Goal: Information Seeking & Learning: Learn about a topic

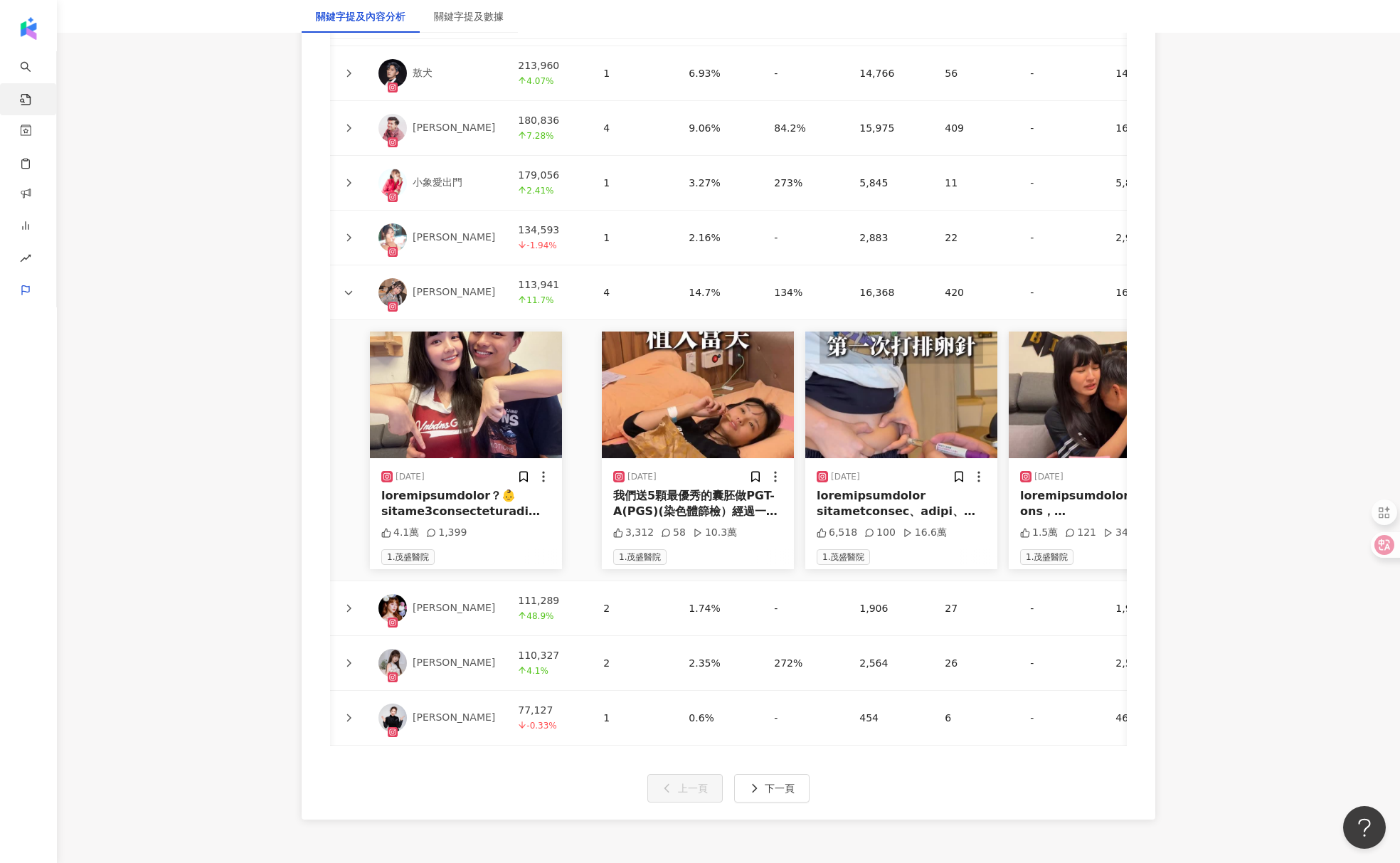
scroll to position [0, 43]
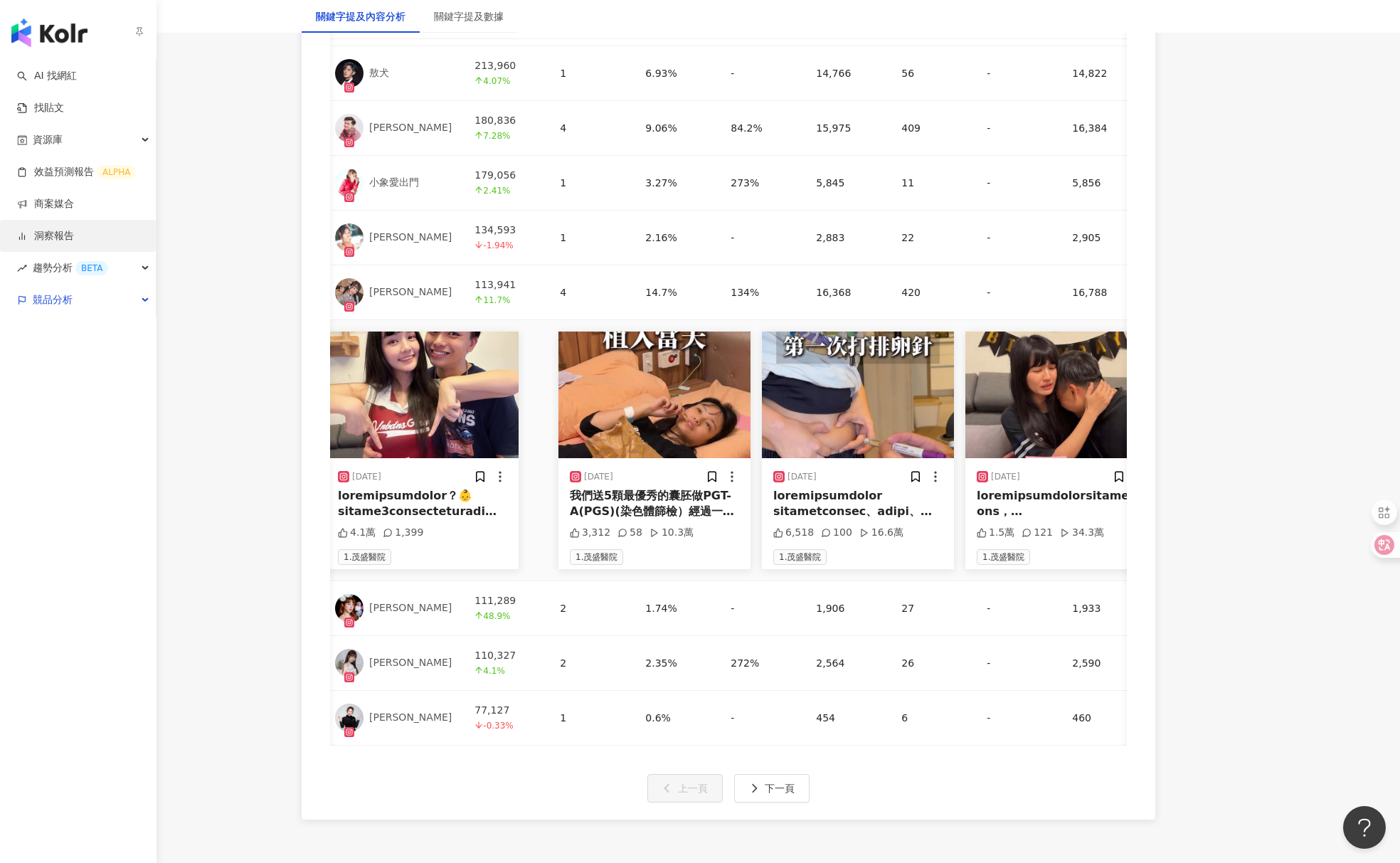
click at [55, 229] on link "洞察報告" at bounding box center [46, 235] width 57 height 14
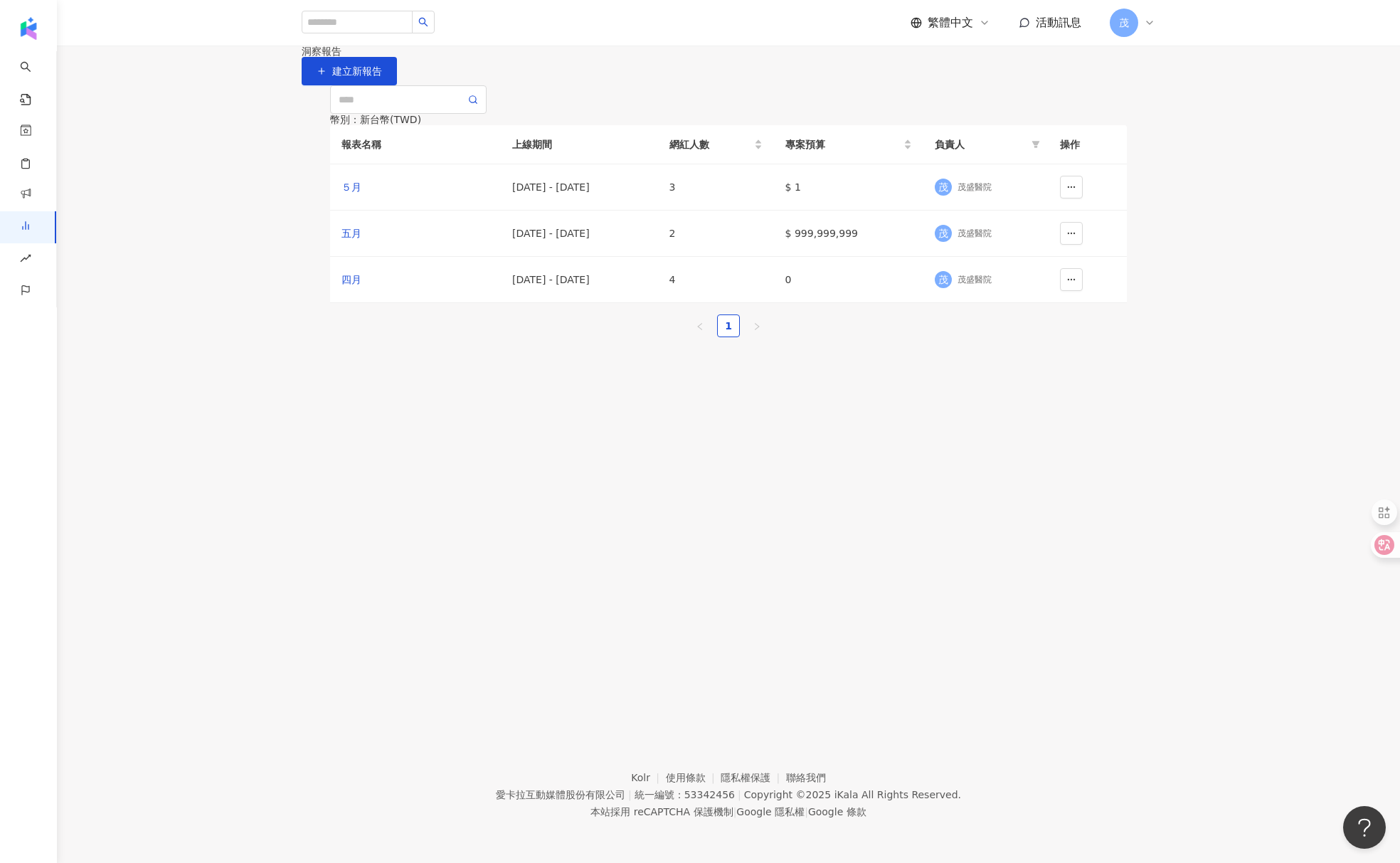
scroll to position [65, 0]
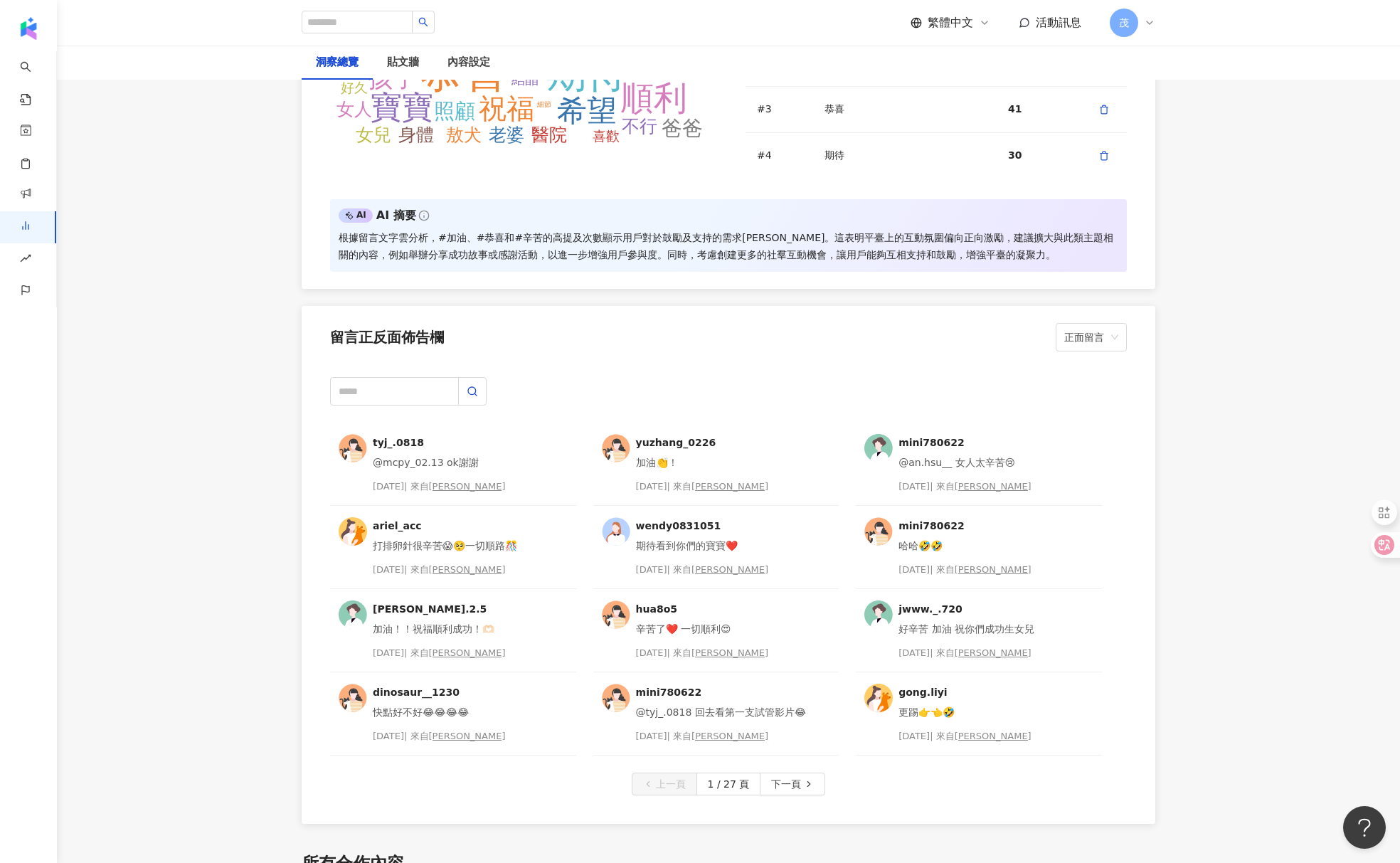
scroll to position [3396, 0]
click at [801, 789] on button "下一頁" at bounding box center [792, 783] width 65 height 23
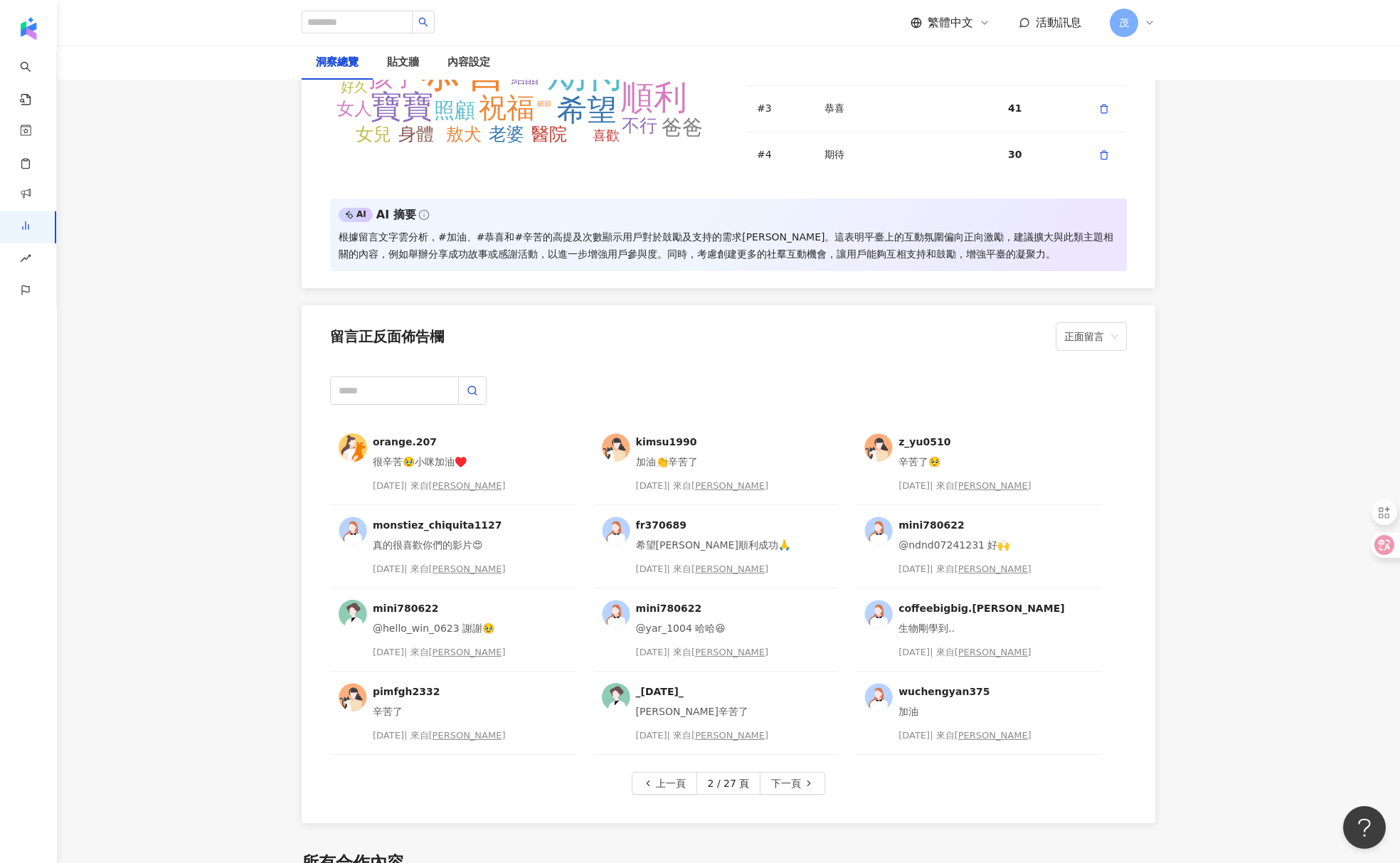
click at [801, 789] on button "下一頁" at bounding box center [792, 783] width 65 height 23
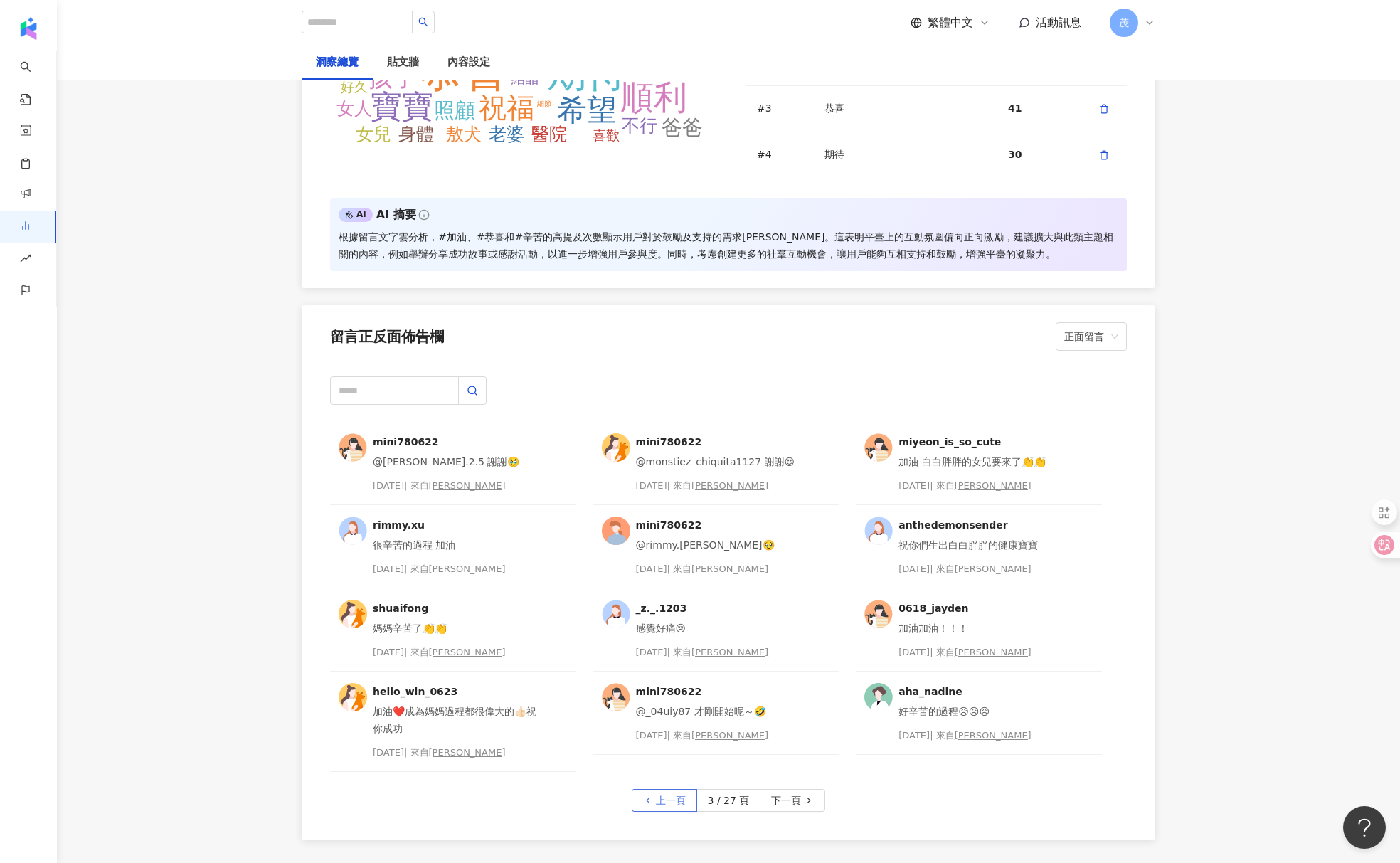
click at [661, 795] on span "上一頁" at bounding box center [670, 801] width 30 height 23
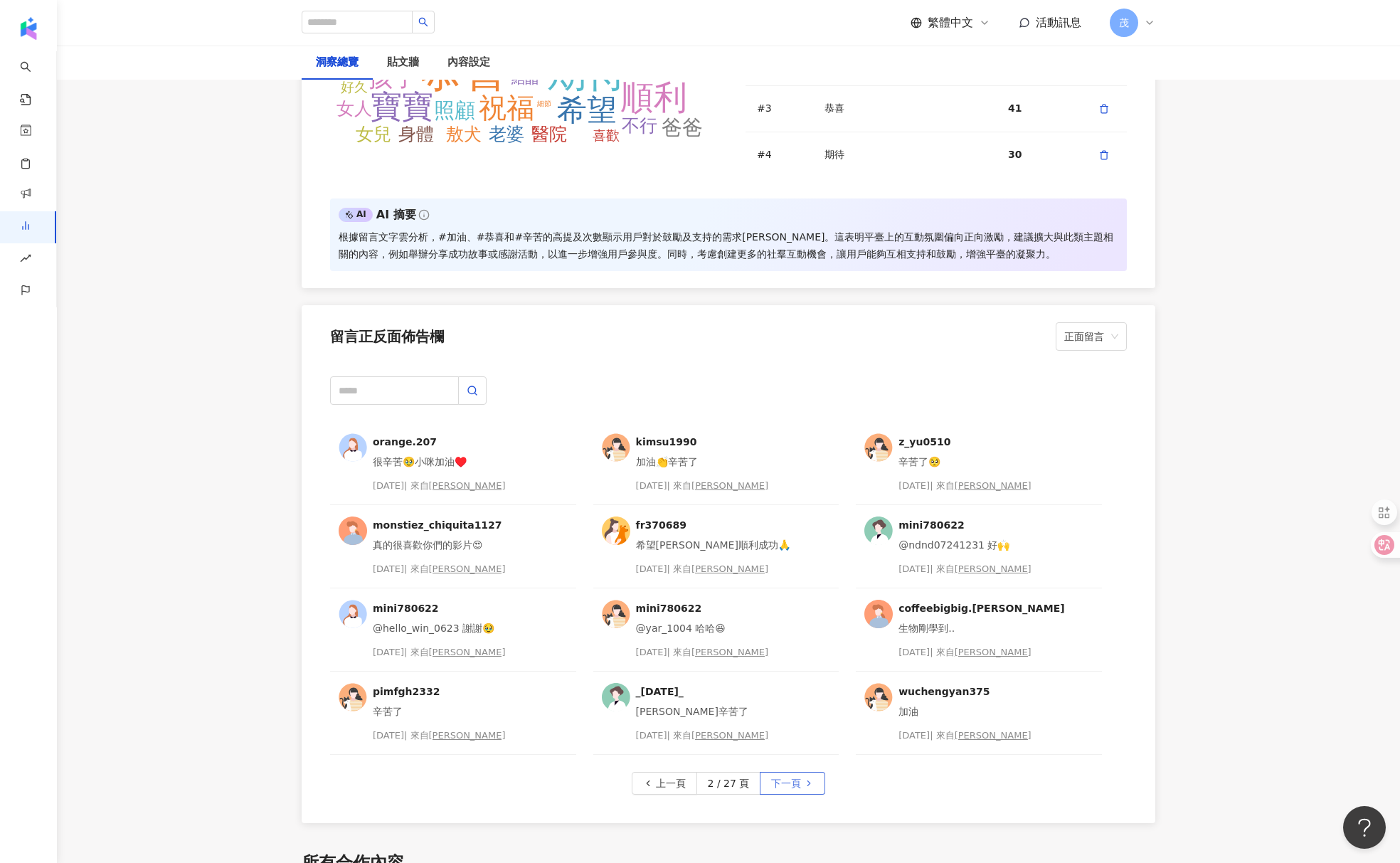
click at [792, 793] on span "下一頁" at bounding box center [786, 784] width 30 height 23
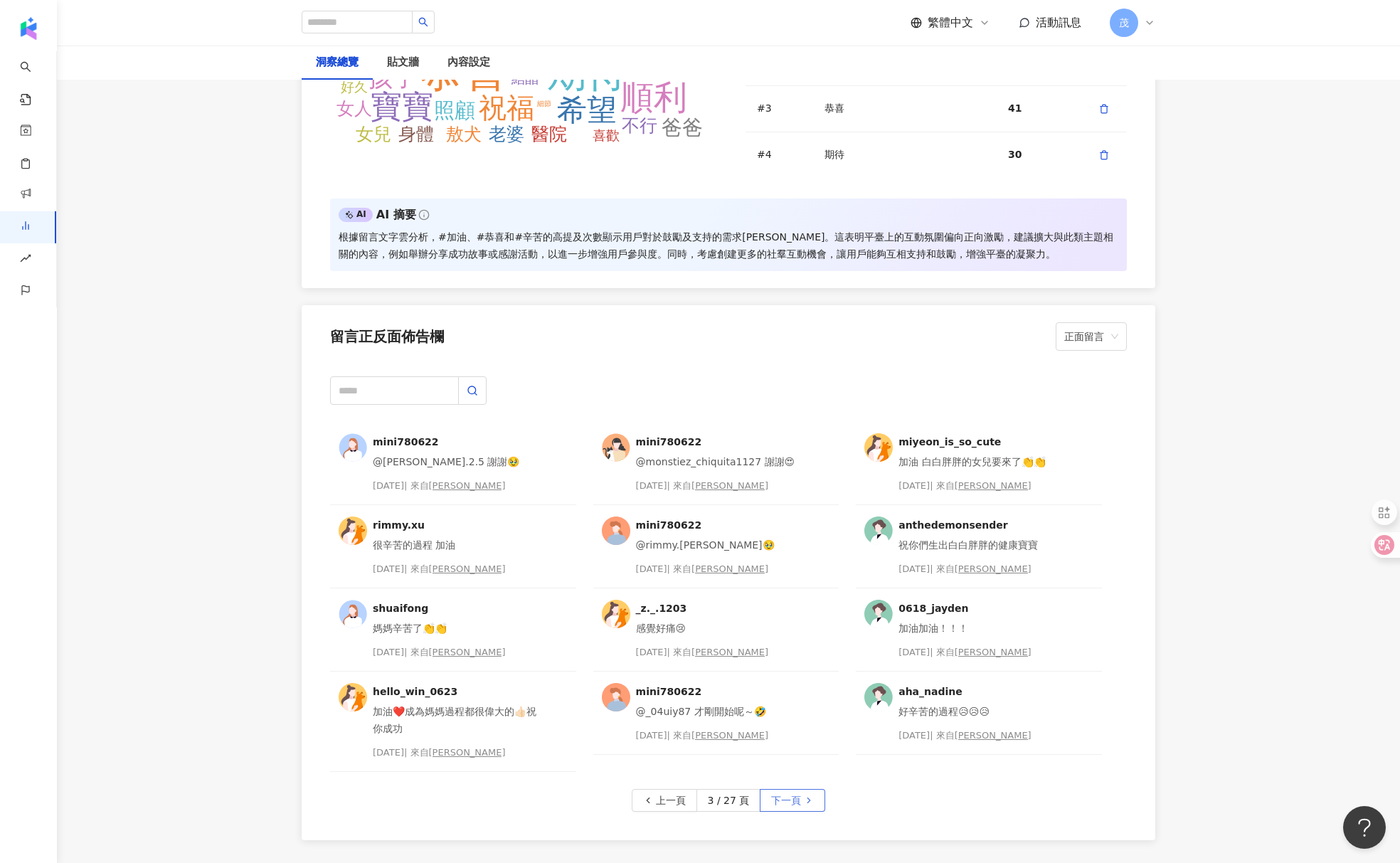
click at [792, 793] on span "下一頁" at bounding box center [786, 801] width 30 height 23
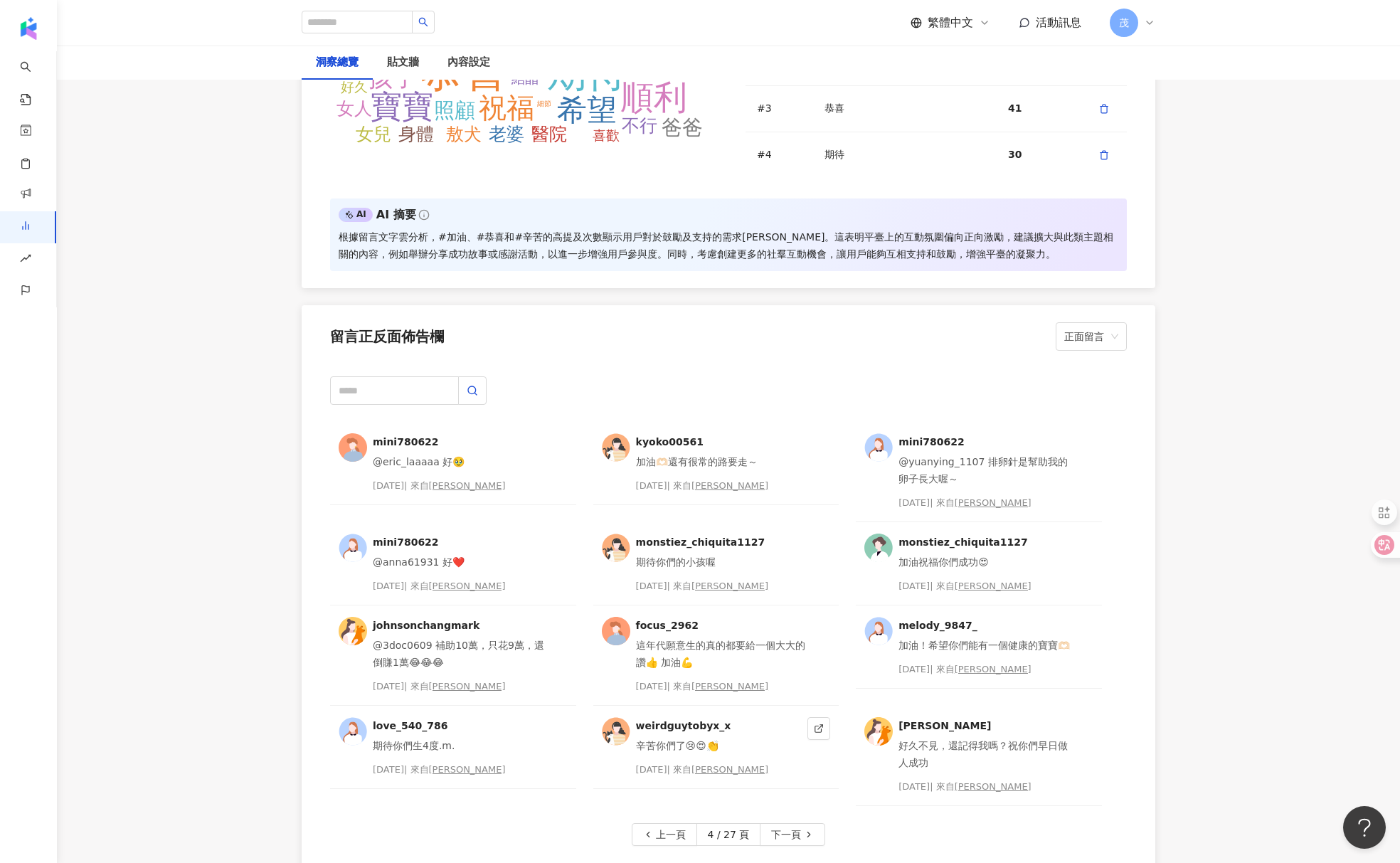
click at [792, 793] on div "weirdguytobyx_x 辛苦你們了😢😍👏 2025/6/7 | 來自 謝孟航" at bounding box center [717, 756] width 246 height 100
click at [796, 845] on span "下一頁" at bounding box center [786, 835] width 30 height 23
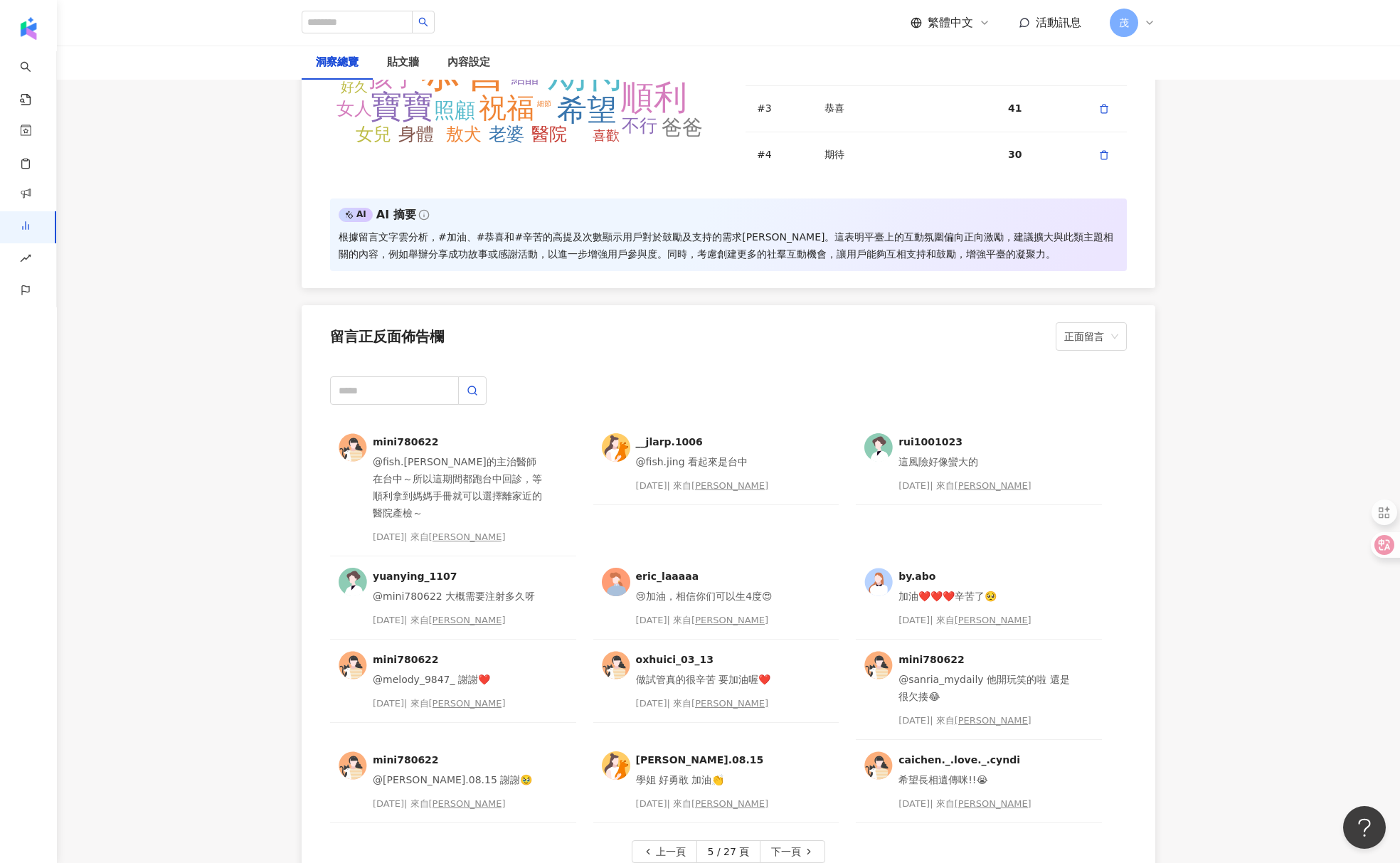
click at [796, 845] on span "下一頁" at bounding box center [786, 852] width 30 height 23
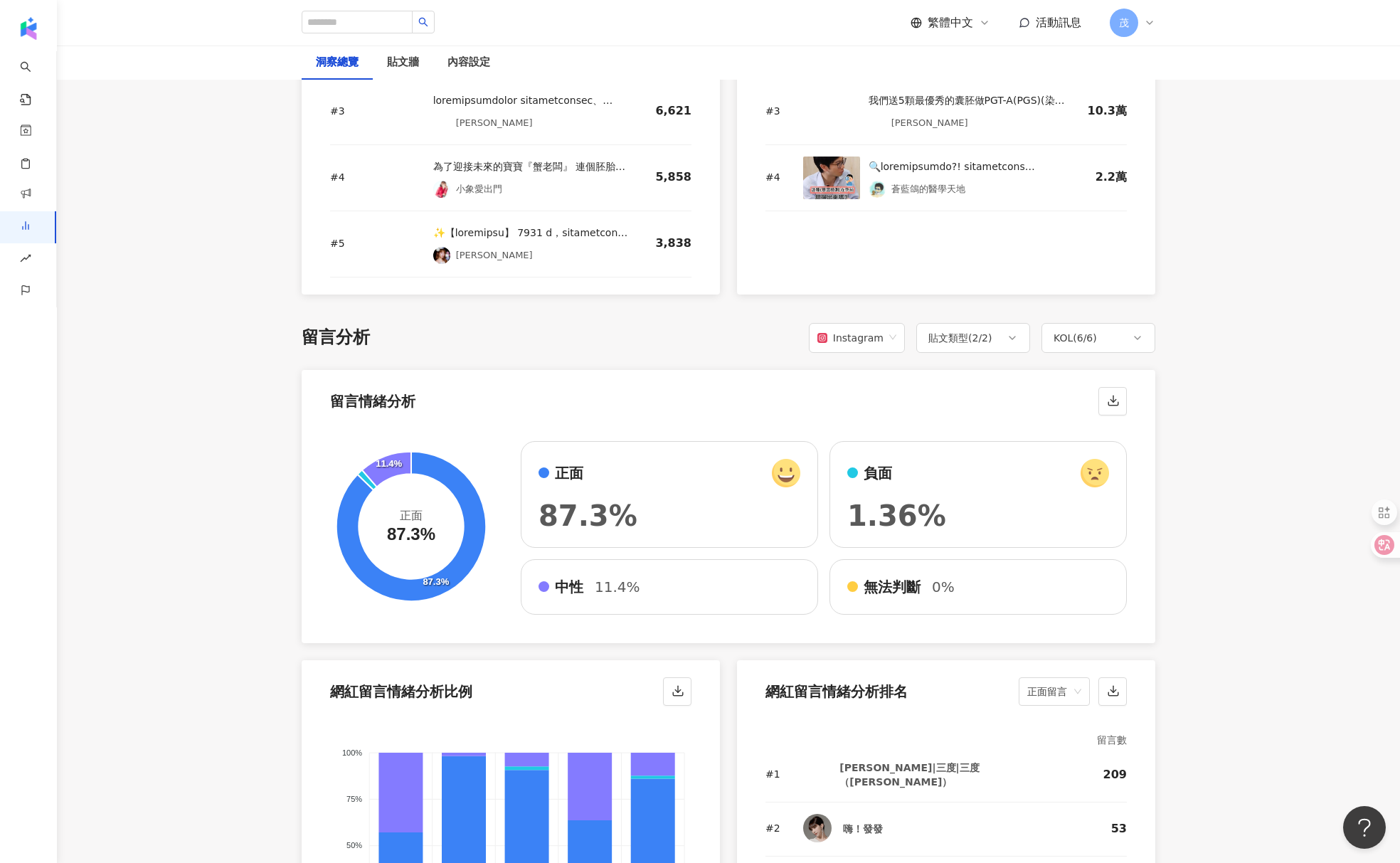
scroll to position [1965, 0]
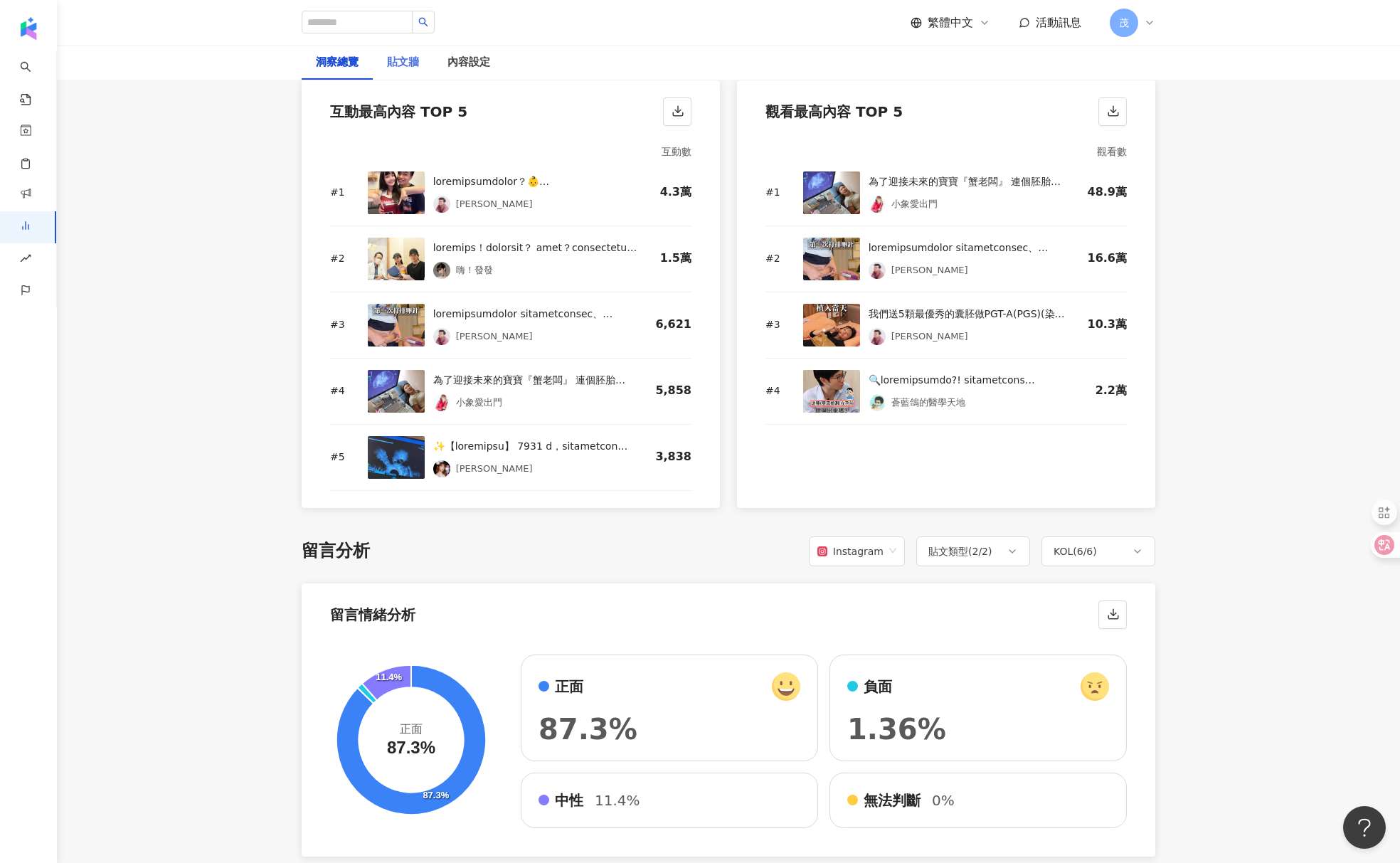
click at [414, 71] on div "貼文牆" at bounding box center [403, 63] width 60 height 34
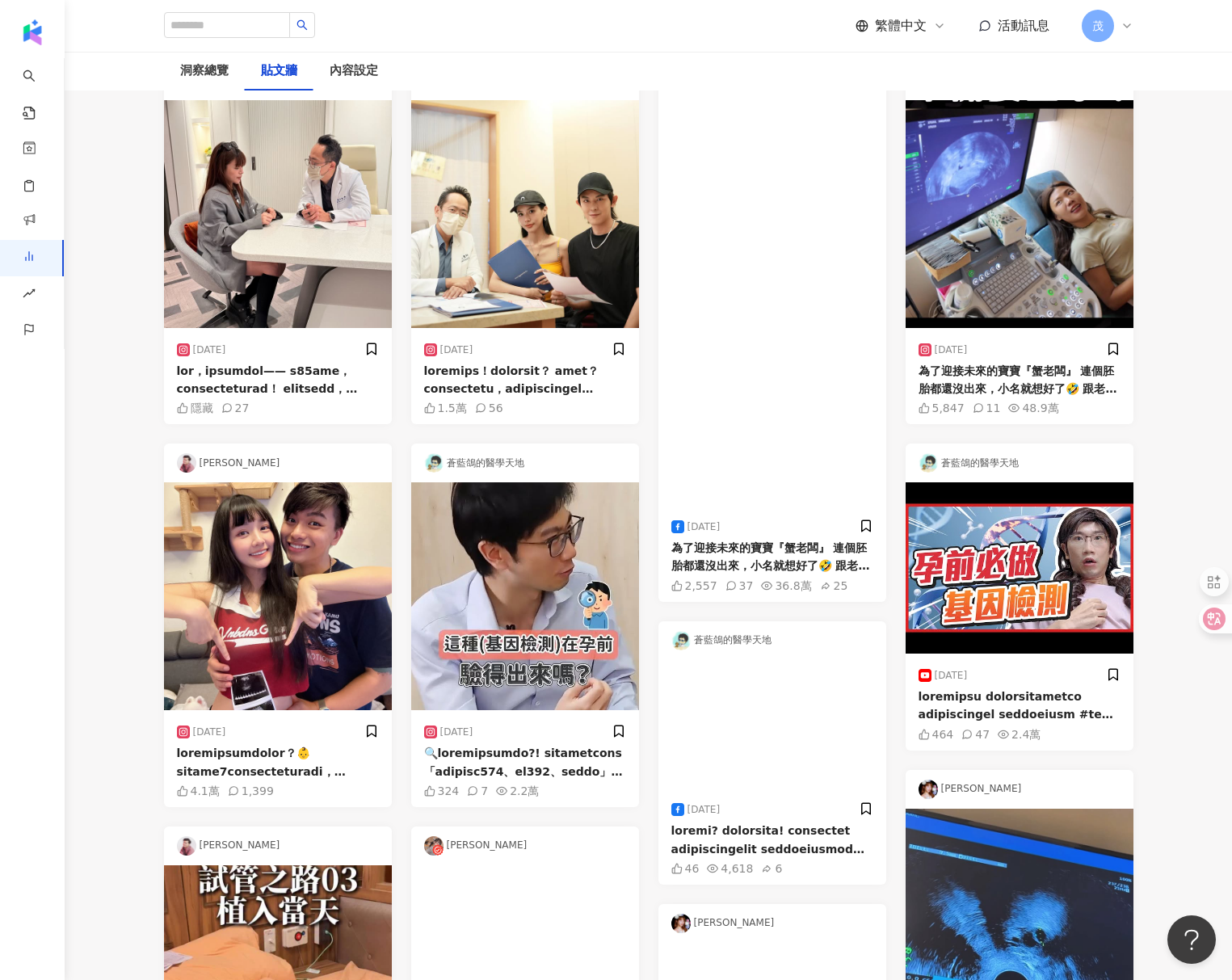
scroll to position [94, 0]
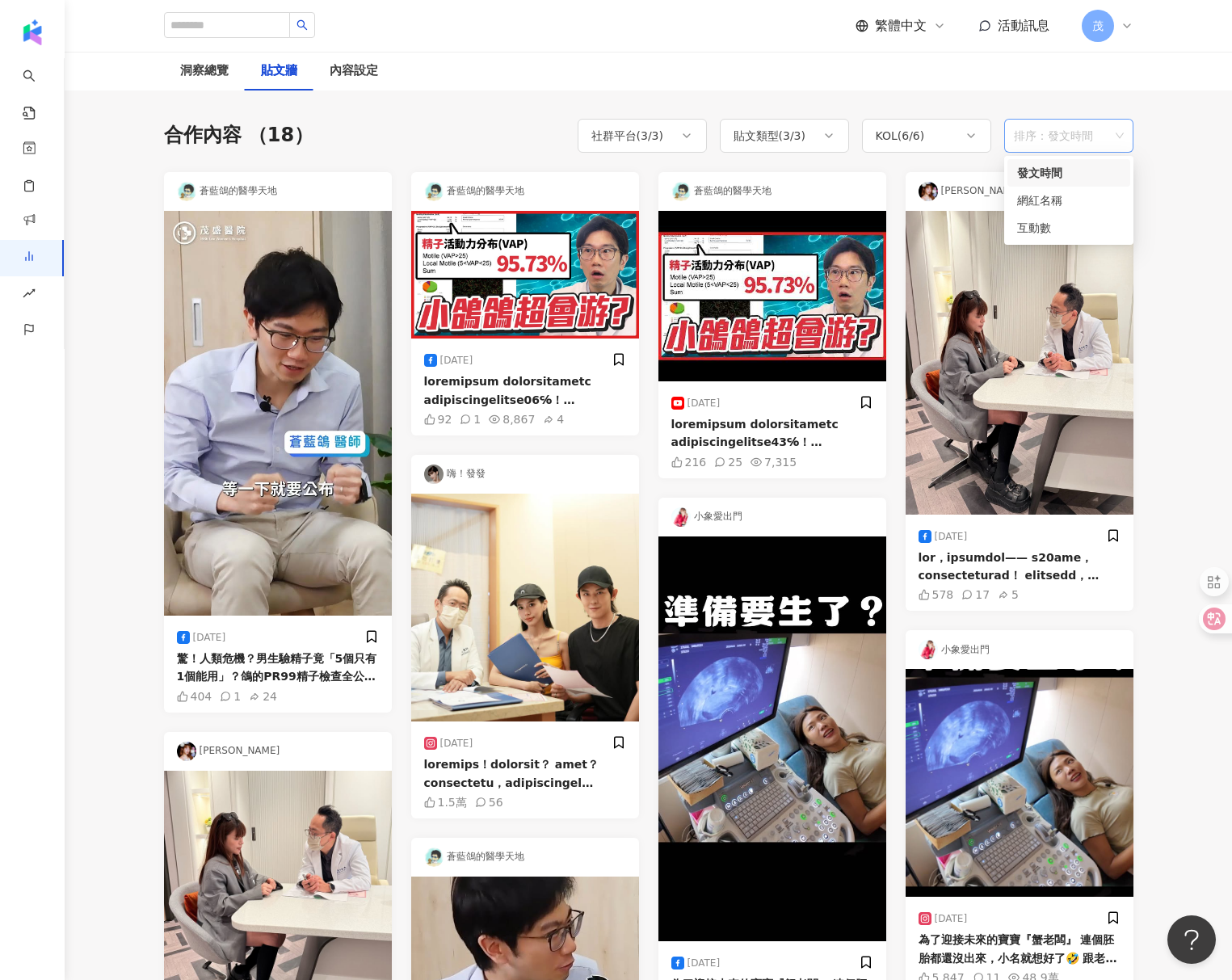
click at [1064, 137] on span "排序：發文時間" at bounding box center [1068, 135] width 110 height 31
click at [1058, 192] on div "網紅名稱" at bounding box center [1069, 200] width 104 height 18
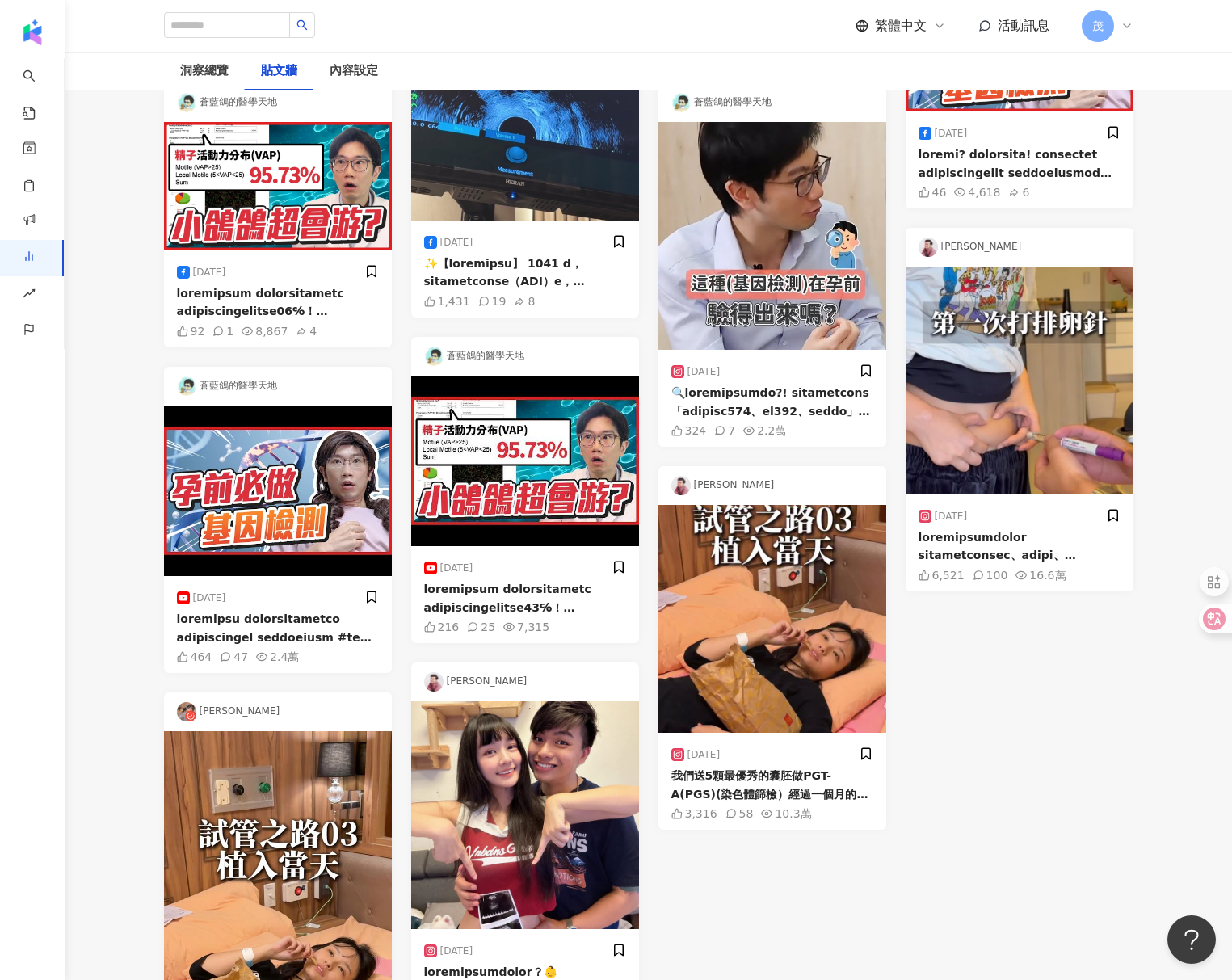
scroll to position [948, 0]
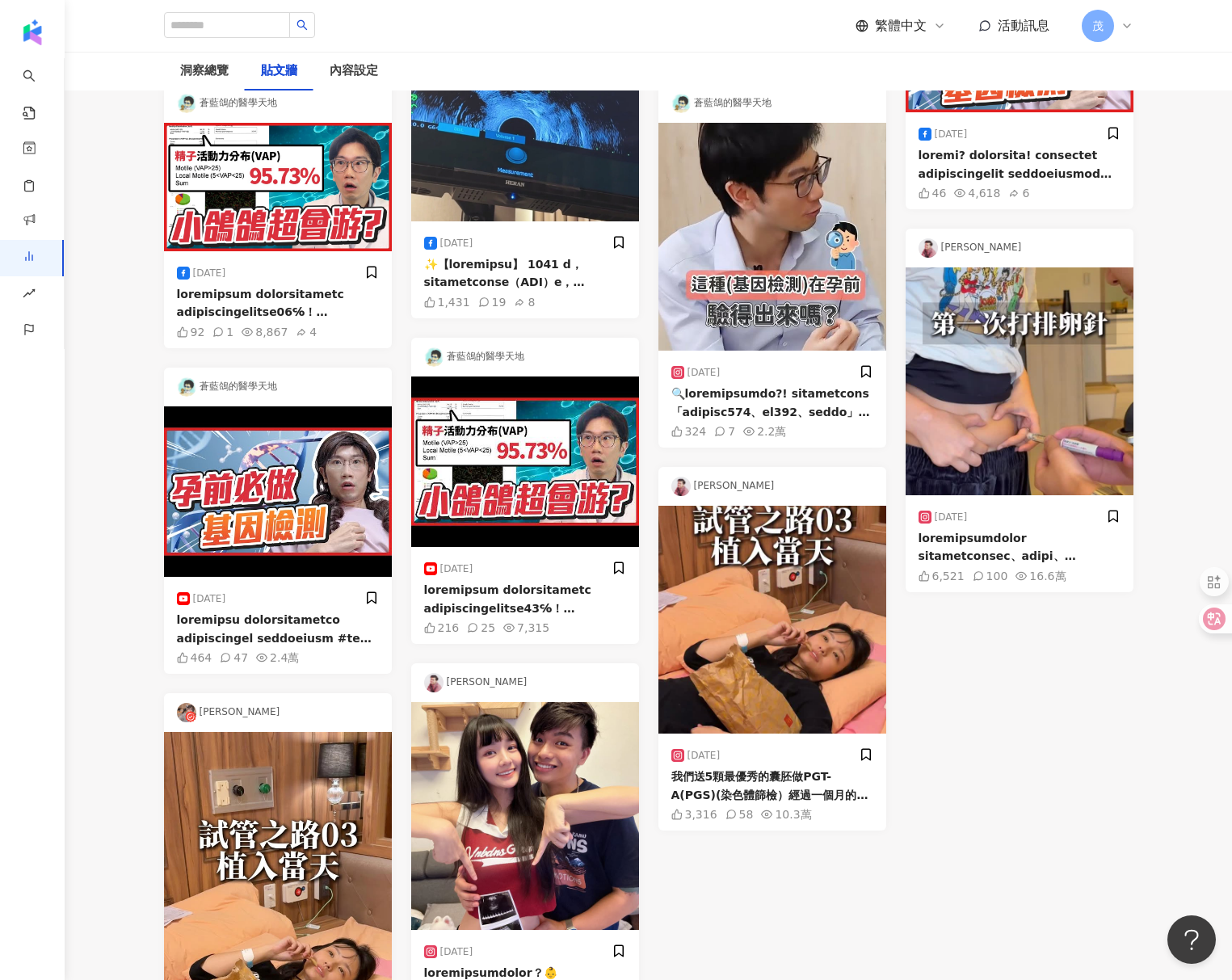
click at [795, 316] on img at bounding box center [772, 237] width 228 height 227
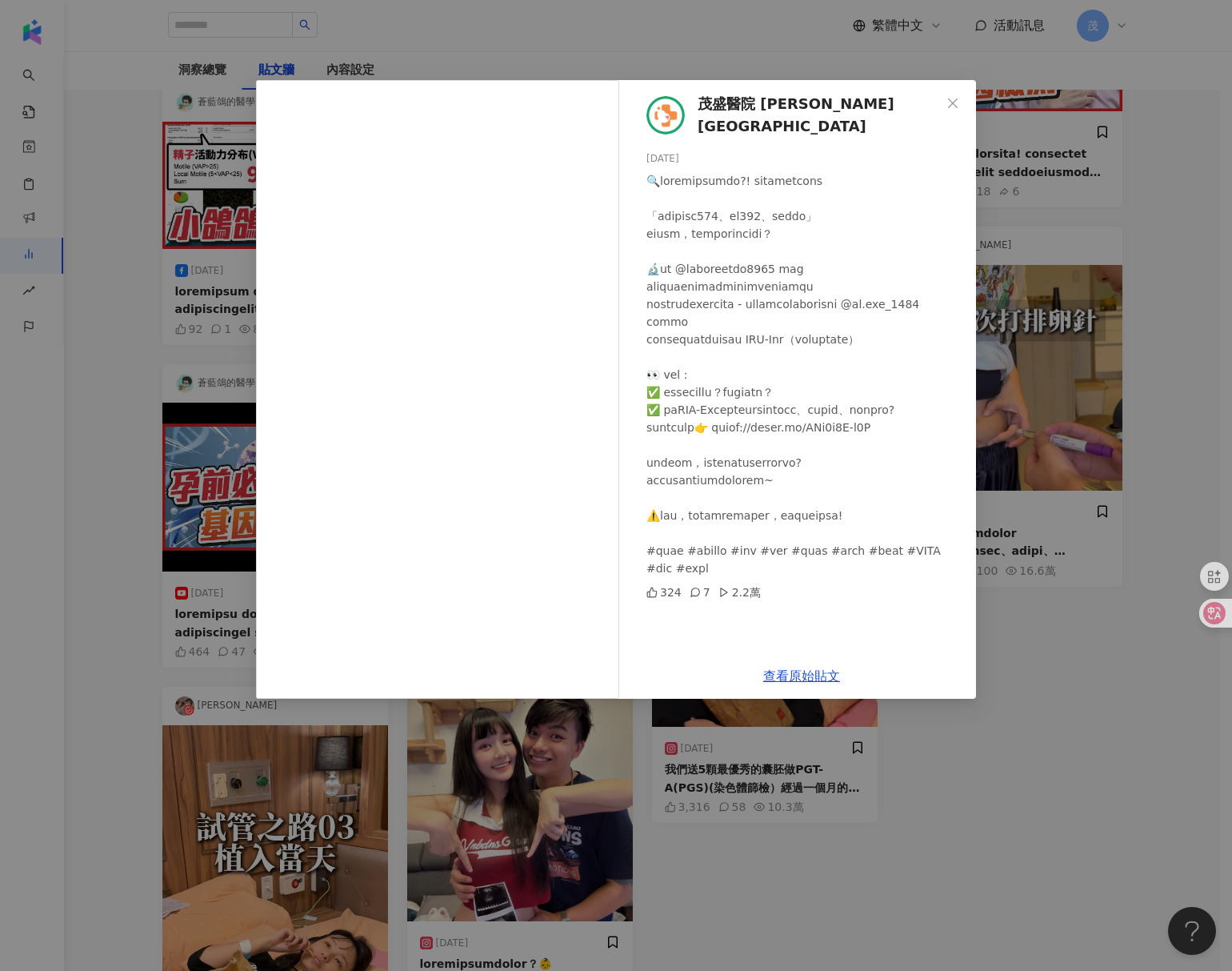
click at [115, 471] on div "茂盛醫院 Lee Women's Hospital 2025/7/7 324 7 2.2萬 查看原始貼文" at bounding box center [616, 486] width 1232 height 971
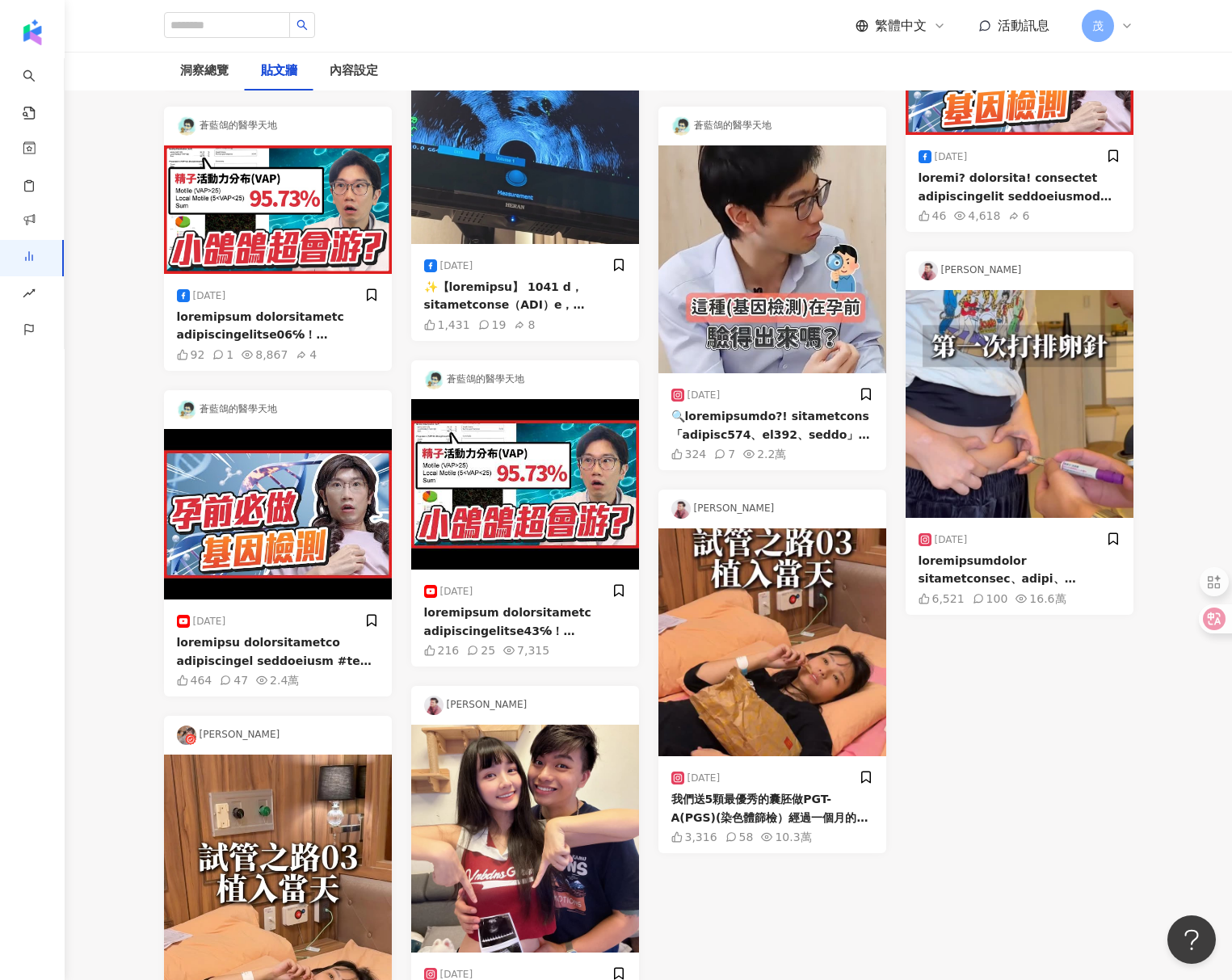
scroll to position [1004, 0]
